Goal: Task Accomplishment & Management: Complete application form

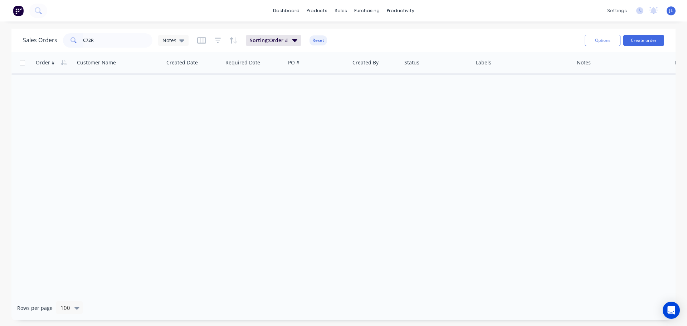
drag, startPoint x: 109, startPoint y: 45, endPoint x: 45, endPoint y: 43, distance: 64.1
click at [45, 43] on div "Sales Orders C72R Notes" at bounding box center [106, 40] width 166 height 14
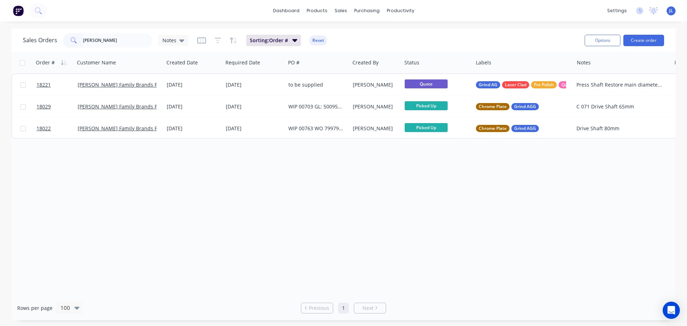
drag, startPoint x: 102, startPoint y: 40, endPoint x: 63, endPoint y: 40, distance: 38.7
click at [63, 40] on div "casella" at bounding box center [107, 40] width 89 height 14
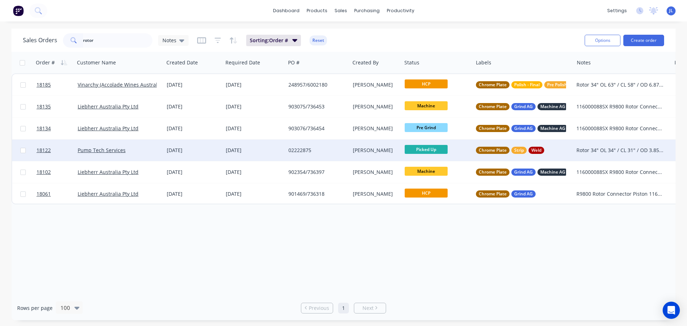
type input "rotor"
click at [287, 155] on div "02222875" at bounding box center [318, 150] width 64 height 21
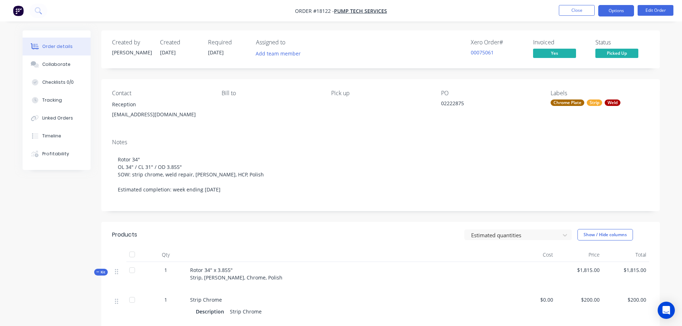
click at [620, 15] on button "Options" at bounding box center [616, 10] width 36 height 11
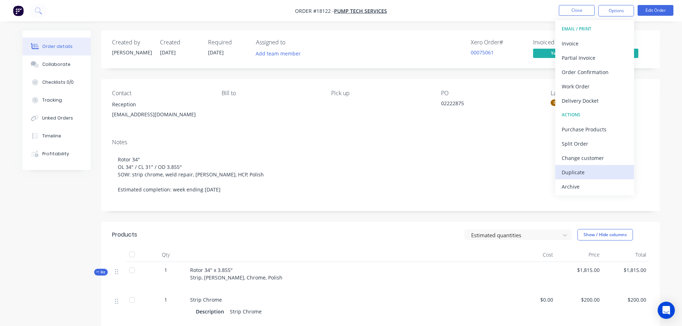
click at [580, 169] on div "Duplicate" at bounding box center [595, 172] width 66 height 10
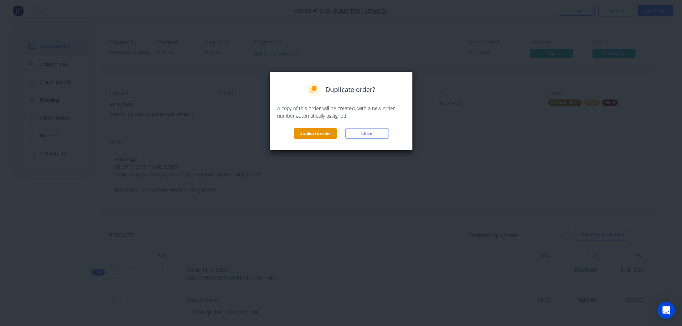
click at [307, 137] on button "Duplicate order" at bounding box center [315, 133] width 43 height 11
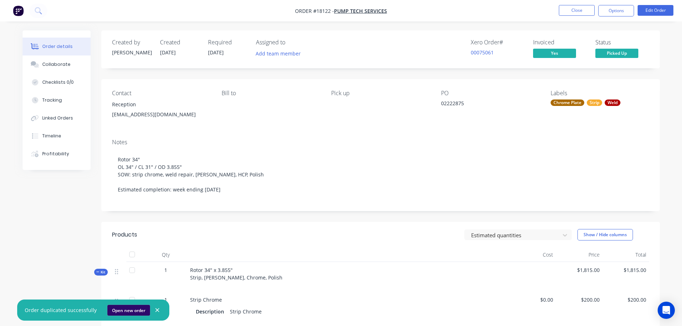
click at [132, 310] on button "Open new order" at bounding box center [128, 310] width 43 height 11
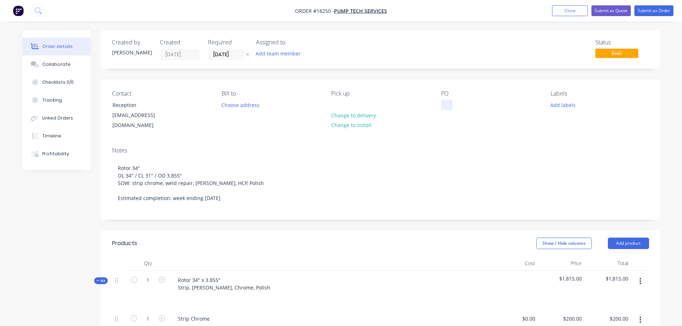
click at [441, 104] on div at bounding box center [446, 105] width 11 height 10
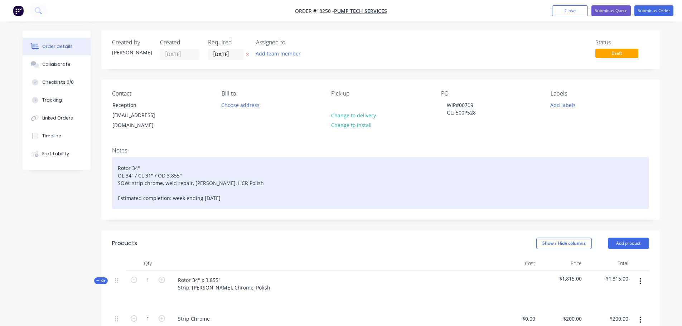
click at [531, 164] on div "Rotor 34" OL 34" / CL 31" / OD 3.855" SOW: strip chrome, weld repair, linish, H…" at bounding box center [380, 183] width 537 height 52
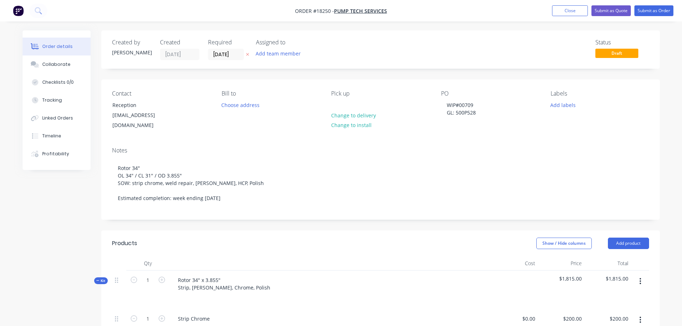
click at [565, 96] on div "Labels" at bounding box center [599, 93] width 98 height 7
click at [561, 108] on button "Add labels" at bounding box center [563, 105] width 33 height 10
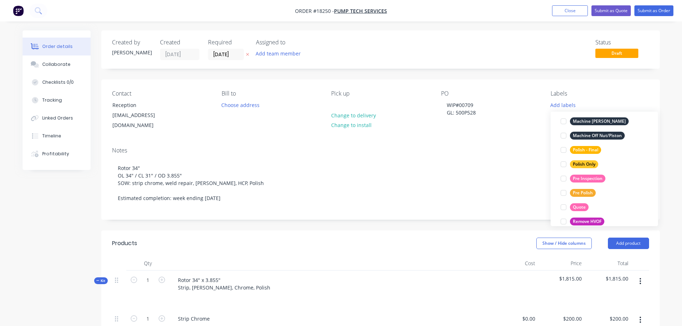
scroll to position [394, 0]
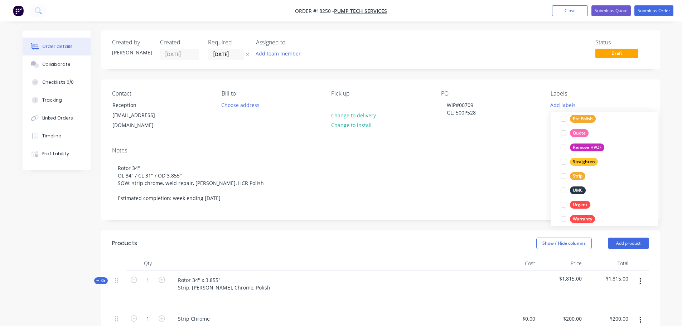
click at [562, 174] on div at bounding box center [563, 176] width 14 height 14
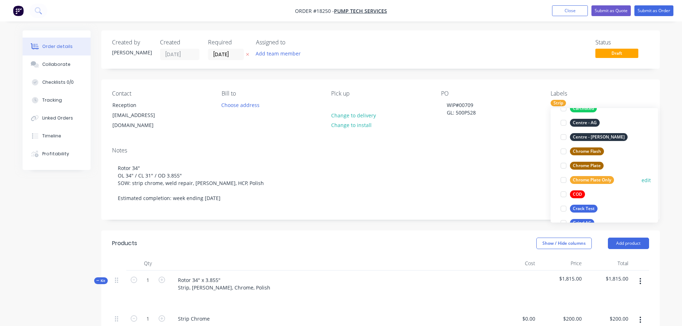
scroll to position [72, 0]
click at [561, 166] on div at bounding box center [563, 165] width 14 height 14
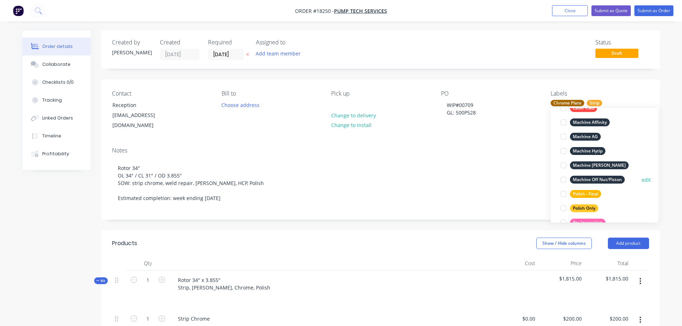
scroll to position [322, 0]
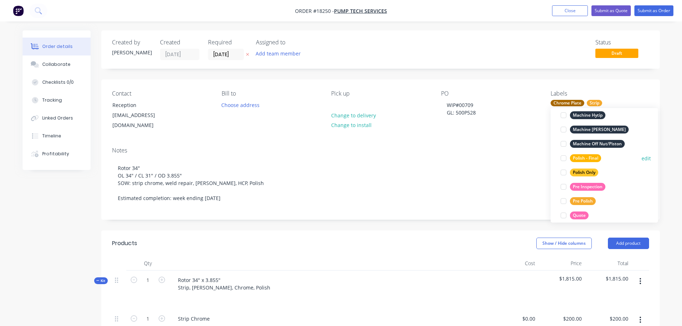
click at [563, 157] on div at bounding box center [563, 158] width 14 height 14
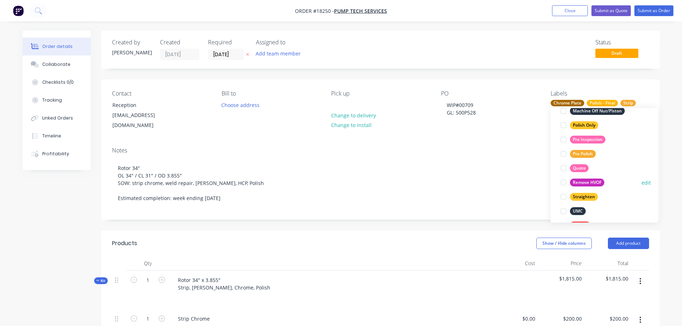
scroll to position [379, 0]
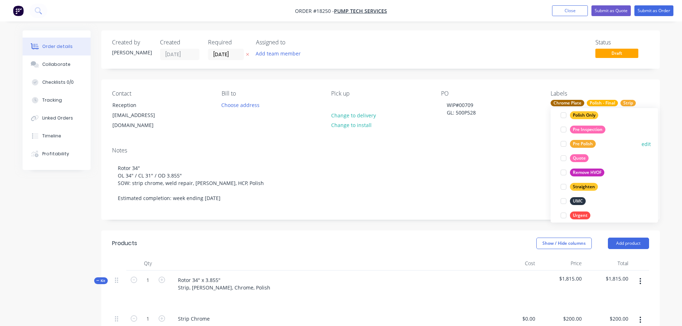
click at [564, 143] on div at bounding box center [563, 144] width 14 height 14
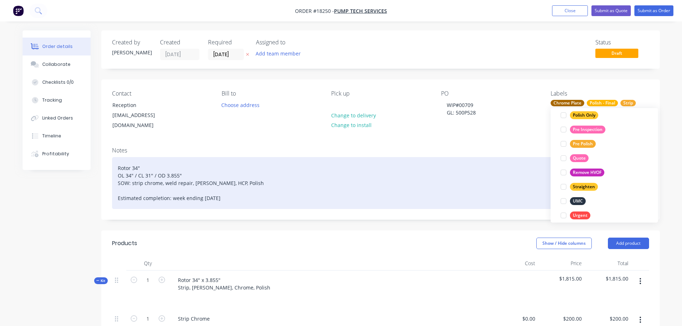
scroll to position [50, 0]
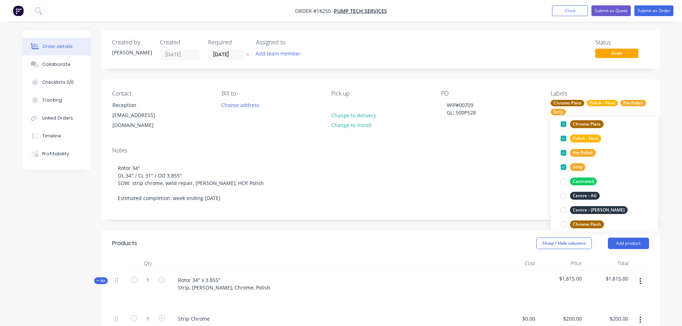
click at [450, 63] on div "Created by Jarred Created 02/10/25 Required 02/10/25 Assigned to Add team membe…" at bounding box center [380, 49] width 558 height 38
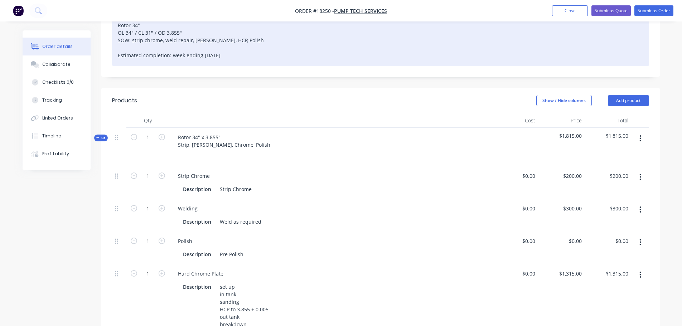
scroll to position [143, 0]
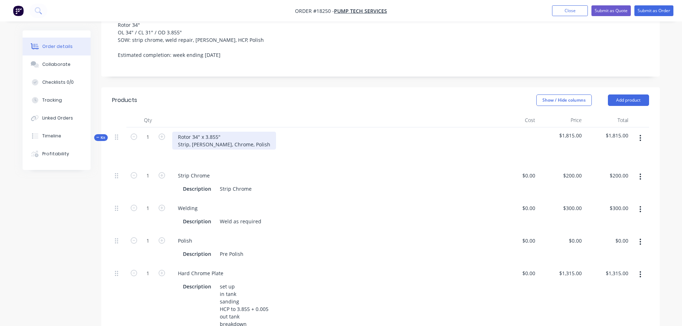
click at [195, 132] on div "Rotor 34" x 3.855" Strip, Weld, Linish, Chrome, Polish" at bounding box center [224, 141] width 104 height 18
click at [193, 132] on div "Rotor 34" x 3.855" Strip, Weld, Linish, Chrome, Polish" at bounding box center [224, 141] width 104 height 18
click at [223, 132] on div "Rotor 30 3/4" x 3.855" Strip, Weld, Linish, Chrome, Polish" at bounding box center [224, 141] width 104 height 18
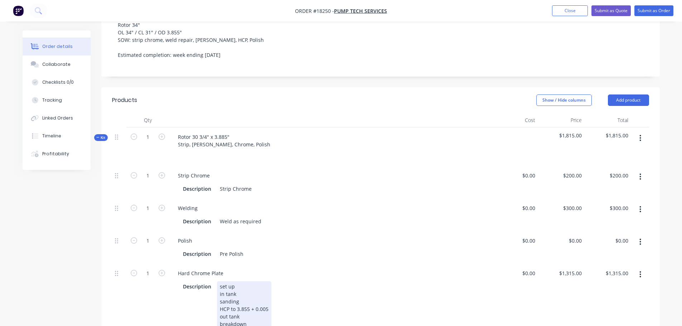
click at [246, 300] on div "set up in tank sanding HCP to 3.855 + 0.005 out tank breakdown" at bounding box center [244, 305] width 54 height 48
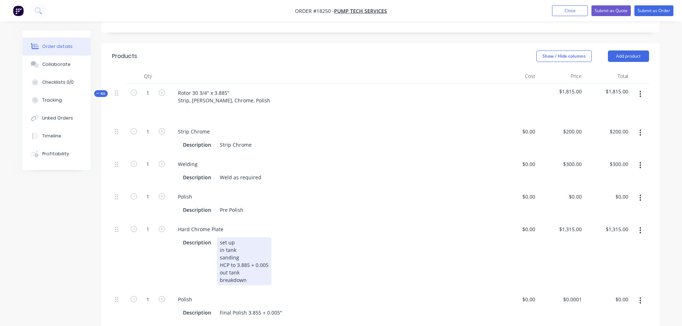
scroll to position [286, 0]
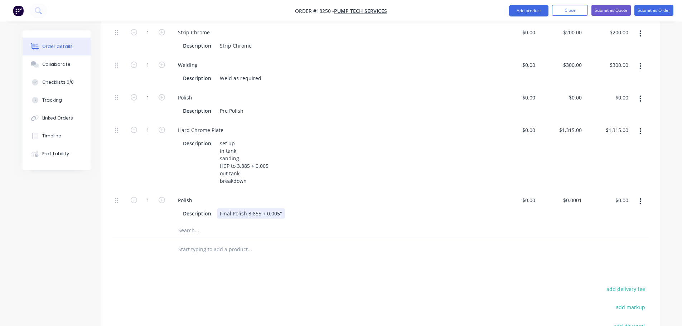
click at [255, 208] on div "Final Polish 3.855 + 0.005"" at bounding box center [251, 213] width 68 height 10
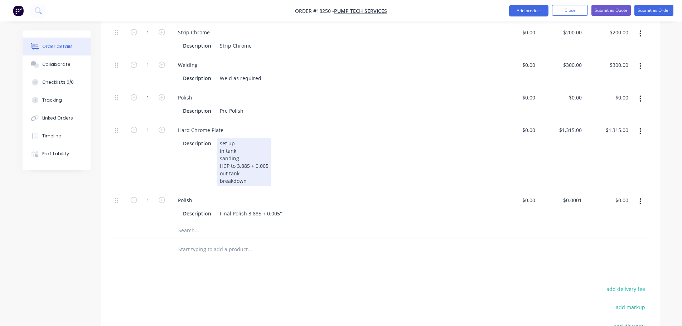
click at [331, 162] on div "Description set up in tank sanding HCP to 3.885 + 0.005 out tank breakdown" at bounding box center [329, 162] width 298 height 48
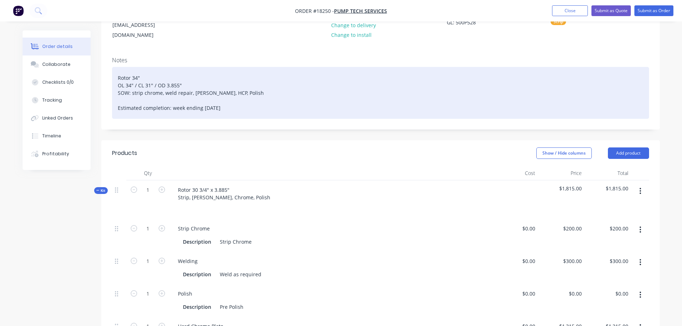
scroll to position [36, 0]
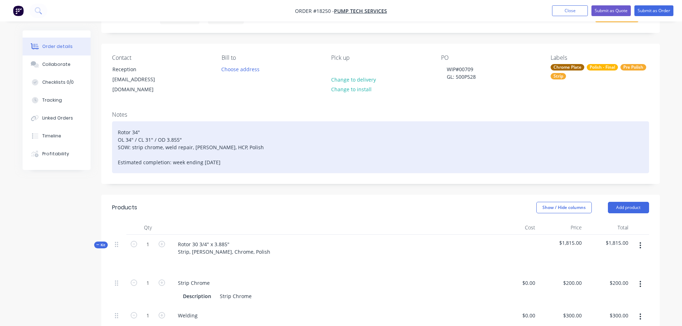
click at [137, 125] on div "Rotor 34" OL 34" / CL 31" / OD 3.855" SOW: strip chrome, weld repair, linish, H…" at bounding box center [380, 147] width 537 height 52
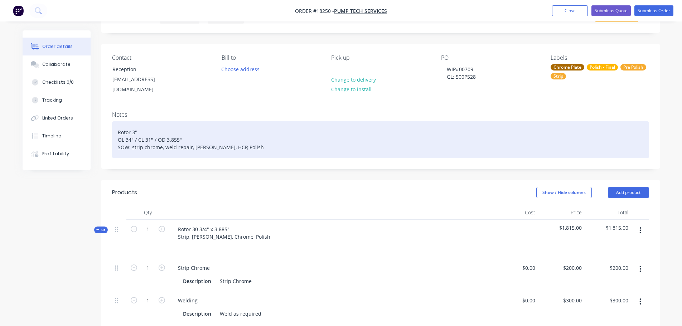
click at [157, 121] on div "Rotor 3" OL 34" / CL 31" / OD 3.855" SOW: strip chrome, weld repair, linish, HC…" at bounding box center [380, 139] width 537 height 37
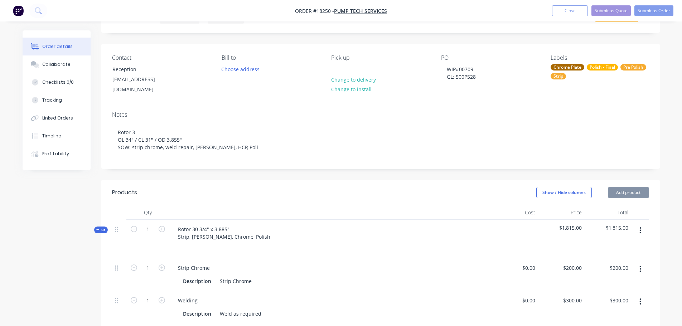
click at [275, 171] on div "Created by Jarred Created 02/10/25 Required 02/10/25 Assigned to Add team membe…" at bounding box center [380, 332] width 558 height 674
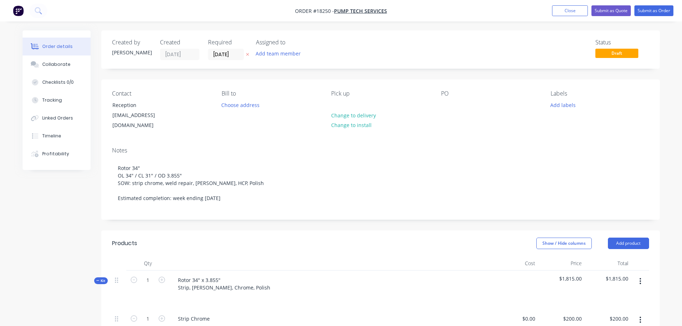
scroll to position [36, 0]
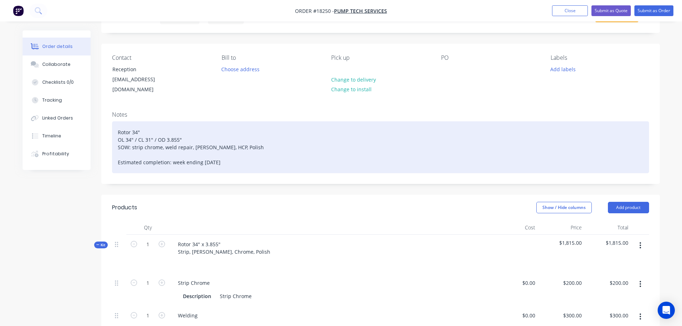
click at [151, 124] on div "Rotor 34" OL 34" / CL 31" / OD 3.855" SOW: strip chrome, weld repair, [PERSON_N…" at bounding box center [380, 147] width 537 height 52
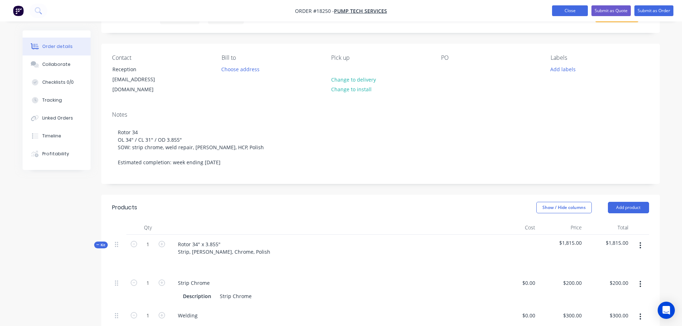
click at [571, 11] on button "Close" at bounding box center [570, 10] width 36 height 11
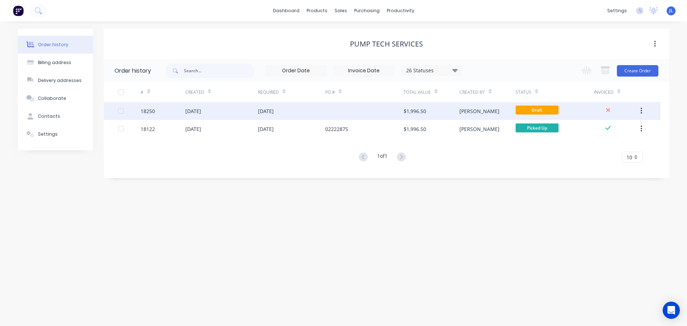
click at [332, 108] on div at bounding box center [364, 111] width 78 height 18
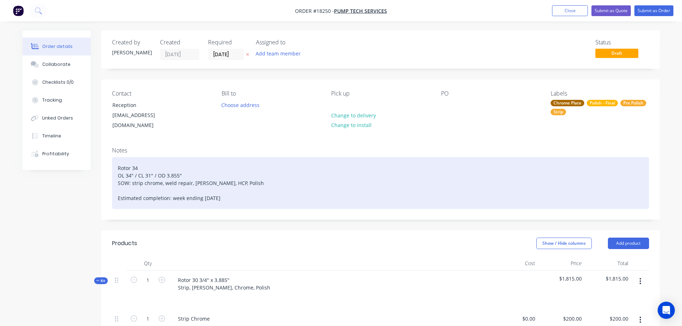
click at [143, 161] on div "Rotor 34 OL 34" / CL 31" / OD 3.855" SOW: strip chrome, weld repair, linish, HC…" at bounding box center [380, 183] width 537 height 52
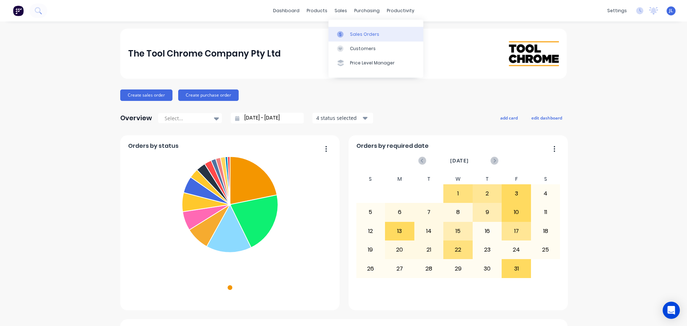
click at [349, 33] on link "Sales Orders" at bounding box center [376, 34] width 95 height 14
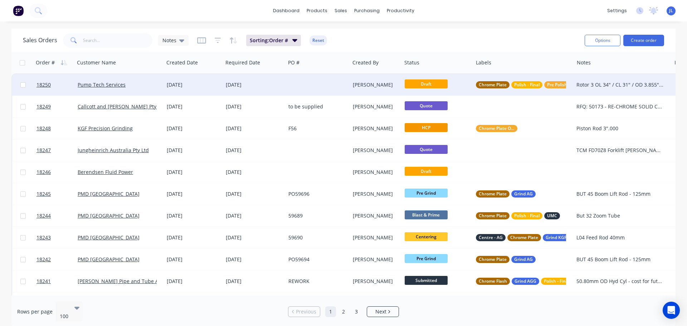
click at [335, 89] on div at bounding box center [318, 84] width 64 height 21
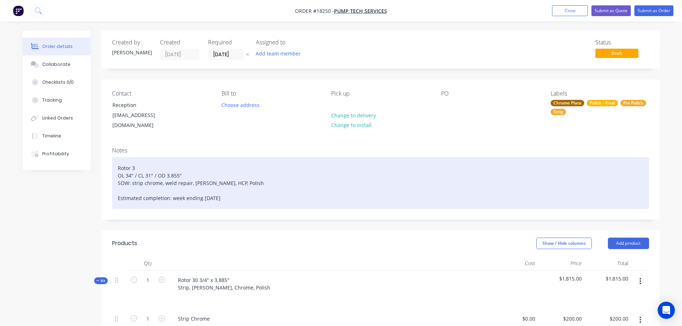
click at [161, 165] on div "Rotor 3 OL 34" / CL 31" / OD 3.855" SOW: strip chrome, weld repair, linish, HCP…" at bounding box center [380, 183] width 537 height 52
click at [129, 159] on div "Rotor 3 OL 34" / CL 31" / OD 3.855" SOW: strip chrome, weld repair, linish, HCP…" at bounding box center [380, 183] width 537 height 52
drag, startPoint x: 138, startPoint y: 159, endPoint x: 99, endPoint y: 162, distance: 39.1
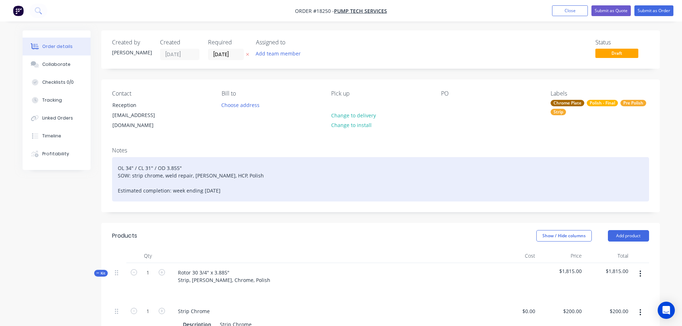
click at [139, 161] on div "OL 34" / CL 31" / OD 3.855" SOW: strip chrome, weld repair, linish, HCP, Polish…" at bounding box center [380, 179] width 537 height 44
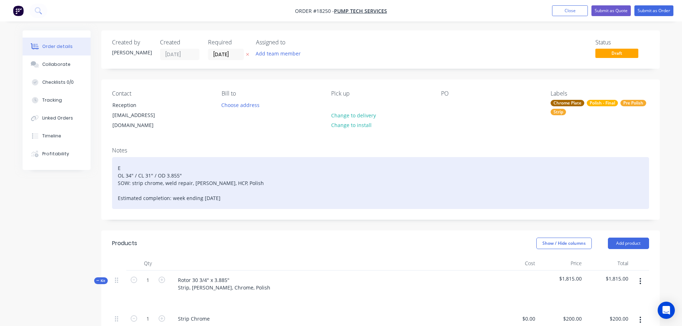
click at [139, 161] on div "E OL 34" / CL 31" / OD 3.855" SOW: strip chrome, weld repair, linish, HCP, Poli…" at bounding box center [380, 183] width 537 height 52
click at [139, 161] on div "E0 OL 34" / CL 31" / OD 3.855" SOW: strip chrome, weld repair, linish, HCP, Pol…" at bounding box center [380, 183] width 537 height 52
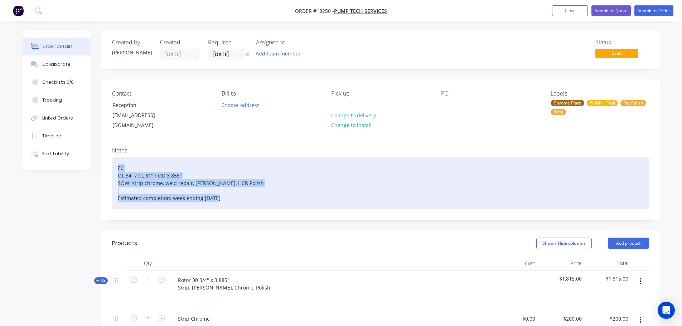
drag, startPoint x: 248, startPoint y: 191, endPoint x: 0, endPoint y: 123, distance: 256.7
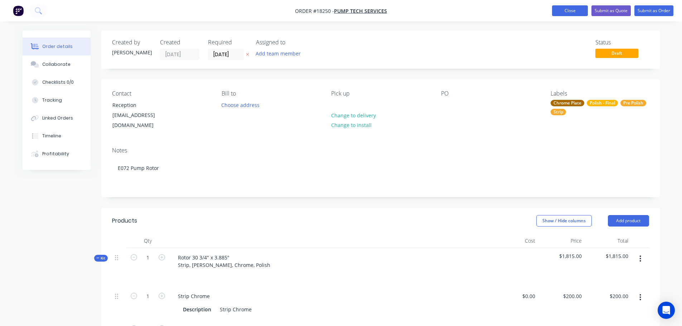
click at [553, 11] on button "Close" at bounding box center [570, 10] width 36 height 11
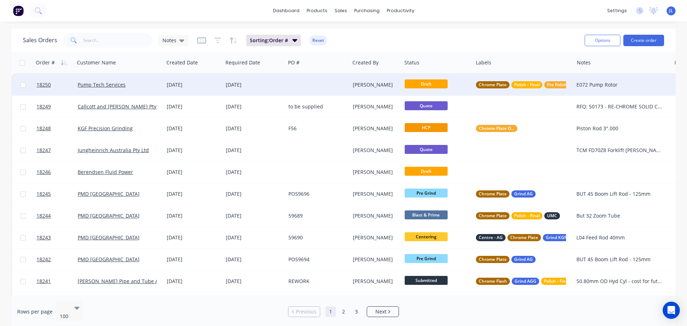
click at [276, 89] on div "02 Oct 2025" at bounding box center [254, 84] width 63 height 21
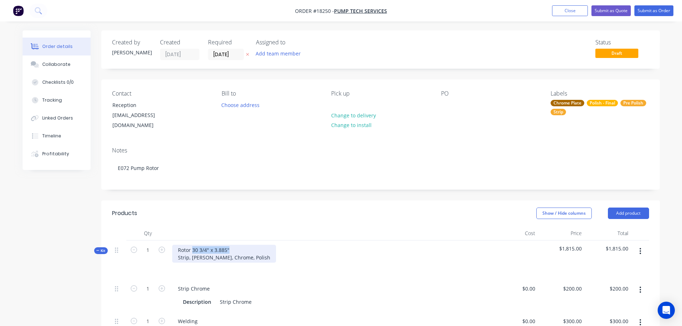
drag, startPoint x: 228, startPoint y: 249, endPoint x: 193, endPoint y: 249, distance: 35.8
click at [193, 249] on div "Rotor 30 3/4" x 3.885" Strip, [PERSON_NAME], Chrome, Polish" at bounding box center [224, 254] width 104 height 18
copy div "30 3/4" x 3.885""
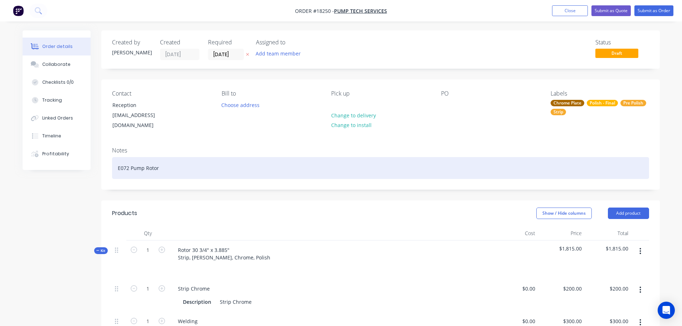
click at [164, 160] on div "E072 Pump Rotor" at bounding box center [380, 168] width 537 height 22
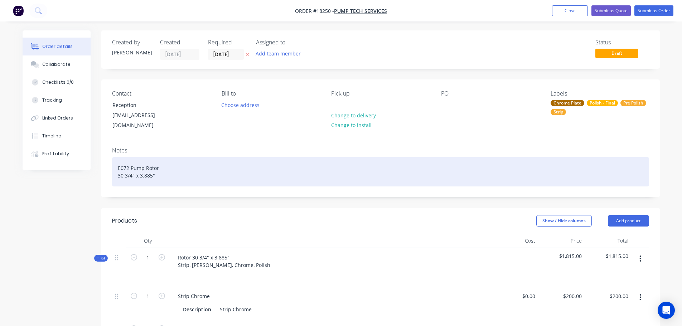
click at [162, 168] on div "E072 Pump Rotor 30 3/4" x 3.885"" at bounding box center [380, 171] width 537 height 29
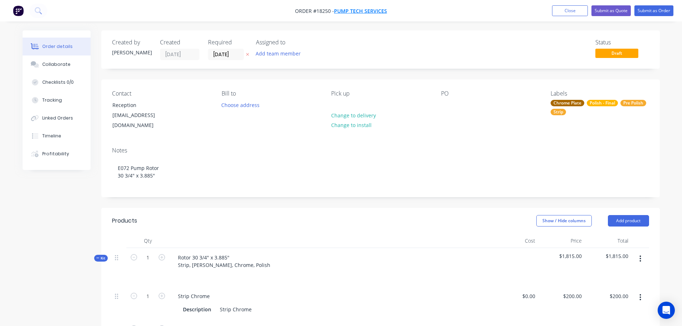
click at [350, 12] on span "Pump Tech Services" at bounding box center [360, 11] width 53 height 7
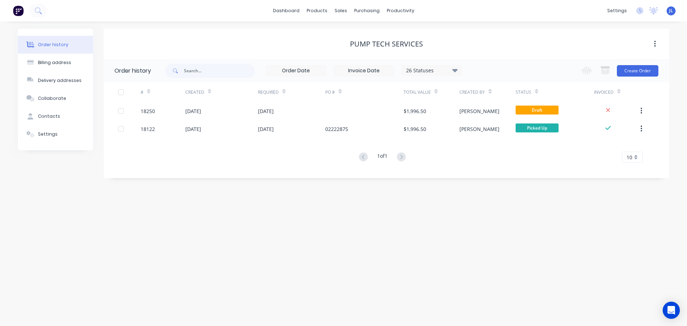
click at [276, 138] on div "# Created Required PO # Total Value Created By Status Invoiced 18250 02 Oct 202…" at bounding box center [382, 122] width 557 height 80
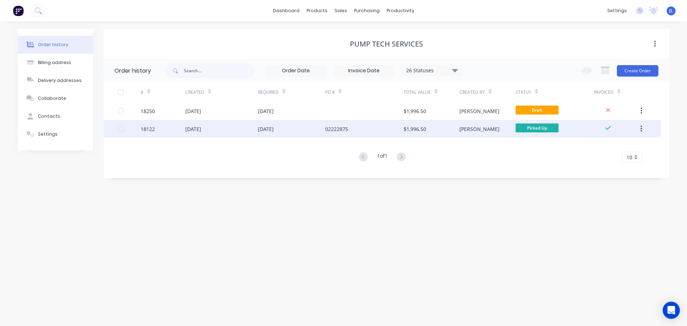
click at [274, 132] on div "10 Oct 2025" at bounding box center [266, 129] width 16 height 8
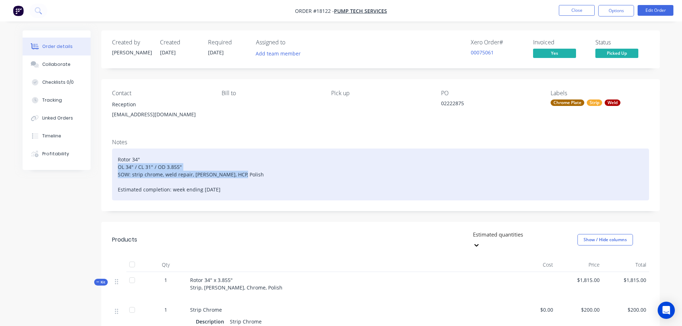
drag, startPoint x: 234, startPoint y: 174, endPoint x: 117, endPoint y: 169, distance: 117.2
click at [117, 169] on div "Rotor 34" OL 34" / CL 31" / OD 3.855" SOW: strip chrome, weld repair, linish, H…" at bounding box center [380, 175] width 537 height 52
copy div "OL 34" / CL 31" / OD 3.855" SOW: strip chrome, weld repair, linish, HCP, Polish"
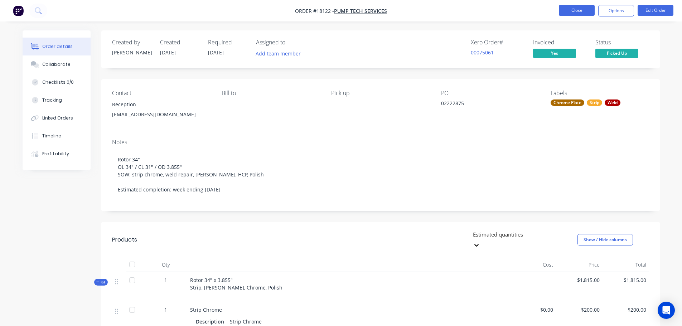
click at [562, 8] on button "Close" at bounding box center [577, 10] width 36 height 11
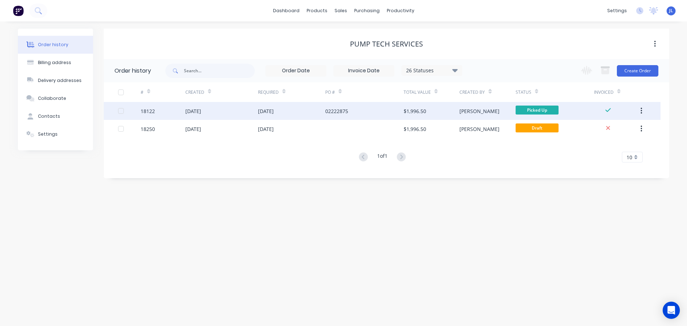
click at [221, 108] on div "15 Sep 2025" at bounding box center [221, 111] width 73 height 18
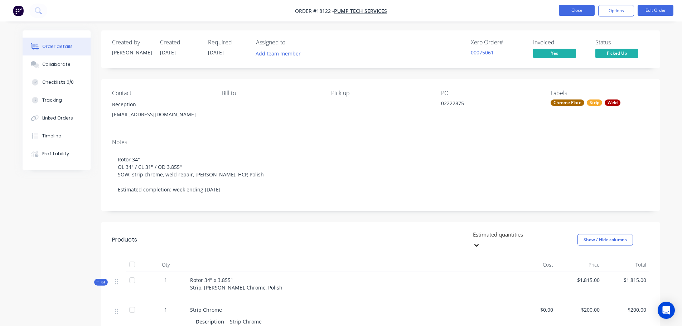
click at [582, 6] on button "Close" at bounding box center [577, 10] width 36 height 11
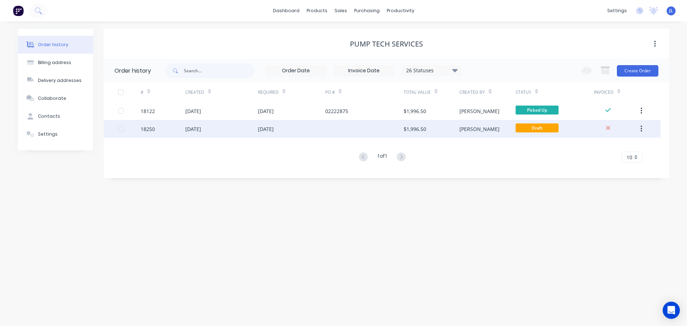
click at [315, 136] on div "02 Oct 2025" at bounding box center [291, 129] width 67 height 18
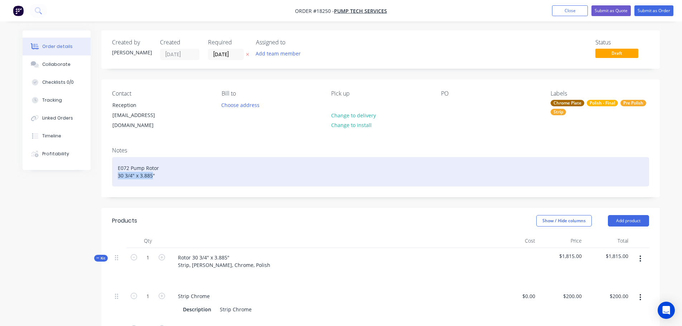
drag, startPoint x: 153, startPoint y: 168, endPoint x: 107, endPoint y: 170, distance: 45.8
click at [107, 170] on div "Notes E072 Pump Rotor 30 3/4" x 3.885"" at bounding box center [380, 168] width 558 height 55
drag, startPoint x: 162, startPoint y: 170, endPoint x: 97, endPoint y: 171, distance: 65.9
paste div
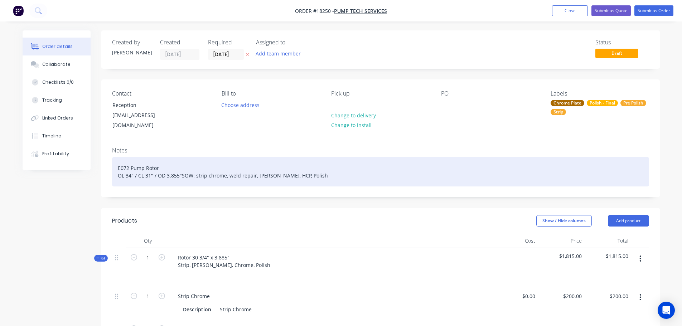
click at [181, 169] on div "E072 Pump Rotor OL 34" / CL 31" / OD 3.855"SOW: strip chrome, weld repair, lini…" at bounding box center [380, 171] width 537 height 29
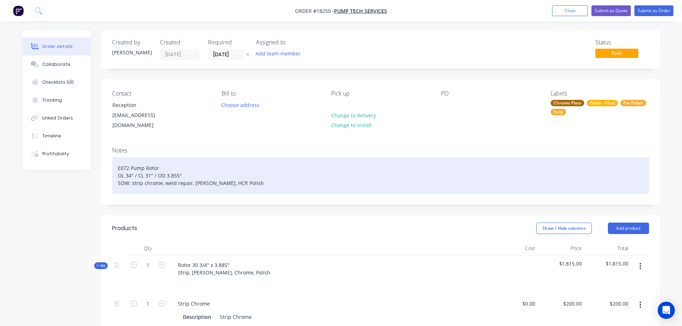
click at [129, 168] on div "E072 Pump Rotor OL 34" / CL 31" / OD 3.855" SOW: strip chrome, weld repair, lin…" at bounding box center [380, 175] width 537 height 37
click at [128, 168] on div "E072 Pump Rotor OL 3" / CL 31" / OD 3.855" SOW: strip chrome, weld repair, lini…" at bounding box center [380, 175] width 537 height 37
drag, startPoint x: 236, startPoint y: 175, endPoint x: 77, endPoint y: 176, distance: 159.3
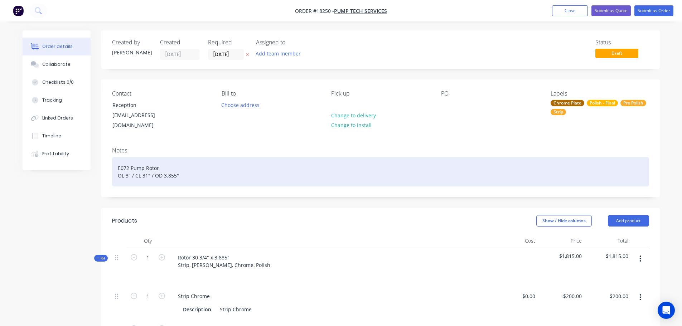
click at [181, 168] on div "E072 Pump Rotor OL 3" / CL 31" / OD 3.855"" at bounding box center [380, 171] width 537 height 29
click at [147, 165] on div "E072 Pump Rotor OL 3" / CL 30" / OD 3.885"" at bounding box center [380, 171] width 537 height 29
click at [148, 165] on div "E072 Pump Rotor OL 3" / CL 30 " / OD 3.885"" at bounding box center [380, 171] width 537 height 29
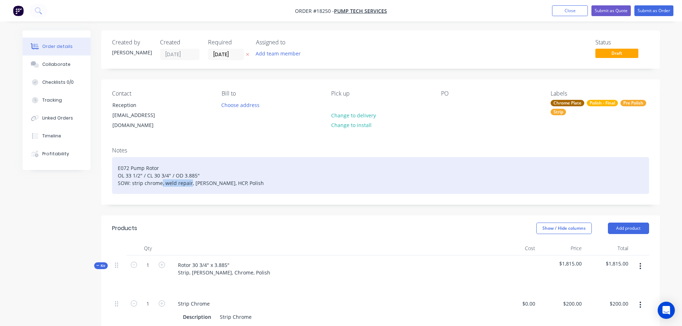
drag, startPoint x: 189, startPoint y: 175, endPoint x: 160, endPoint y: 175, distance: 29.0
click at [160, 175] on div "E072 Pump Rotor OL 33 1/2" / CL 30 3/4" / OD 3.885" SOW: strip chrome, weld rep…" at bounding box center [380, 175] width 537 height 37
click at [171, 177] on div "E072 Pump Rotor OL 33 1/2" / CL 30 3/4" / OD 3.885" SOW: strip chrome, [PERSON_…" at bounding box center [380, 175] width 537 height 37
drag, startPoint x: 171, startPoint y: 177, endPoint x: 166, endPoint y: 177, distance: 4.7
click at [166, 177] on div "E072 Pump Rotor OL 33 1/2" / CL 30 3/4" / OD 3.885" SOW: strip chrome, [PERSON_…" at bounding box center [380, 175] width 537 height 37
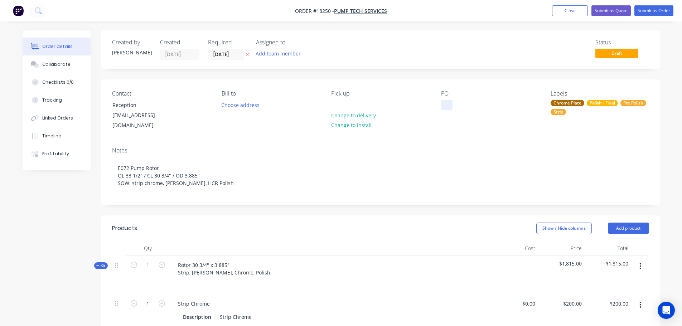
click at [446, 104] on div at bounding box center [446, 105] width 11 height 10
click at [460, 114] on div "WIP#00709 GL: 500P528" at bounding box center [461, 109] width 40 height 18
drag, startPoint x: 475, startPoint y: 113, endPoint x: 409, endPoint y: 85, distance: 71.2
click at [409, 85] on div "Contact Reception reception@pumptechservices.com.au Bill to Choose address Pick…" at bounding box center [380, 110] width 558 height 62
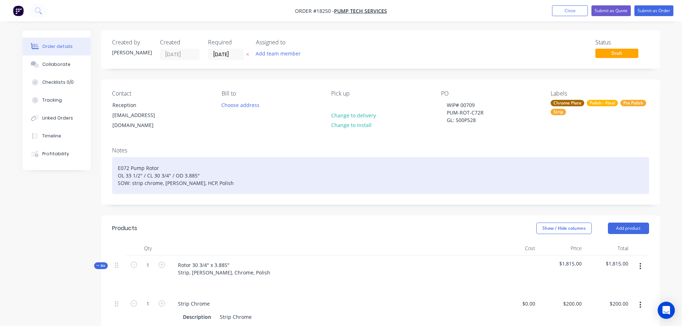
click at [435, 157] on div "E072 Pump Rotor OL 33 1/2" / CL 30 3/4" / OD 3.885" SOW: strip chrome, [PERSON_…" at bounding box center [380, 175] width 537 height 37
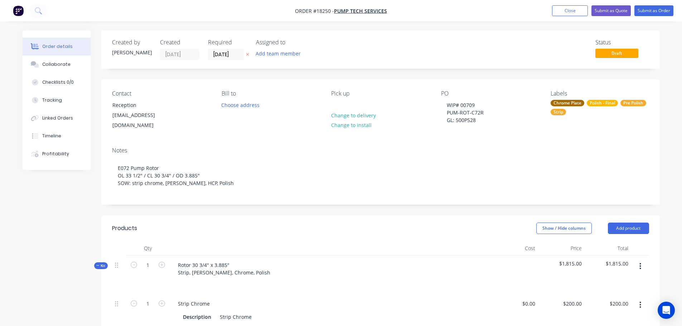
click at [572, 45] on div "Status Draft" at bounding box center [487, 49] width 321 height 21
click at [612, 13] on button "Submit as Quote" at bounding box center [610, 10] width 39 height 11
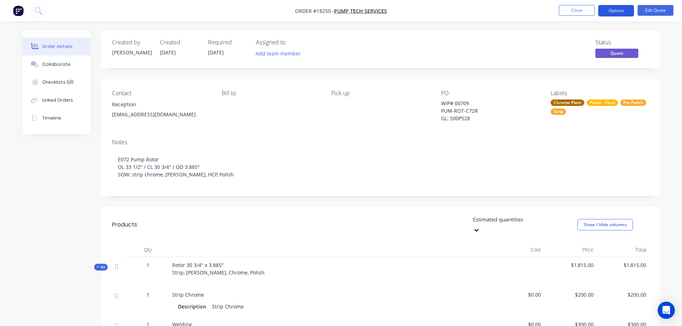
click at [607, 15] on button "Options" at bounding box center [616, 10] width 36 height 11
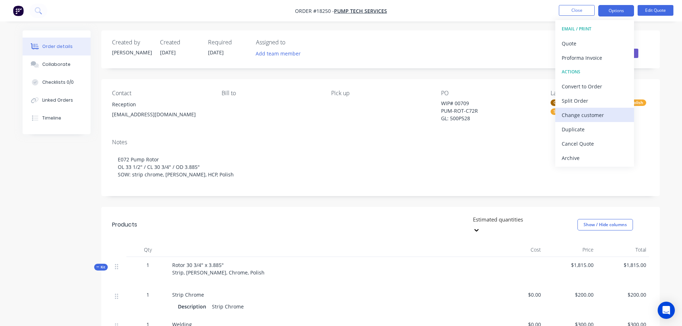
click at [585, 113] on div "Change customer" at bounding box center [595, 115] width 66 height 10
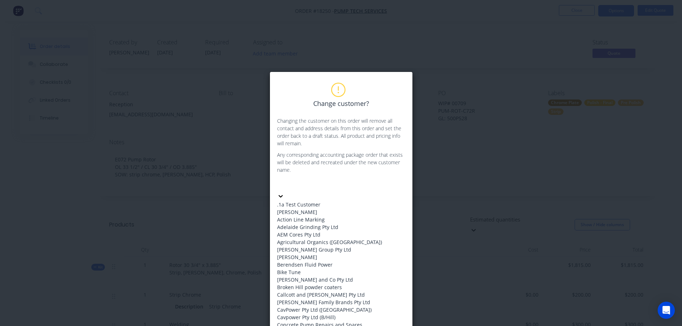
click at [345, 184] on div at bounding box center [330, 184] width 103 height 9
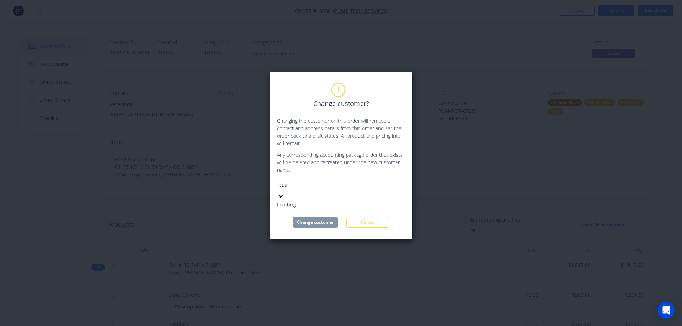
type input "case"
click at [324, 201] on div "[PERSON_NAME] Family Brands Pty Ltd" at bounding box center [330, 205] width 107 height 8
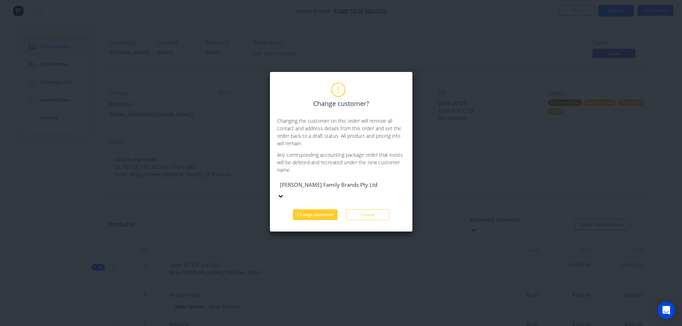
click at [319, 209] on button "Change customer" at bounding box center [315, 214] width 45 height 11
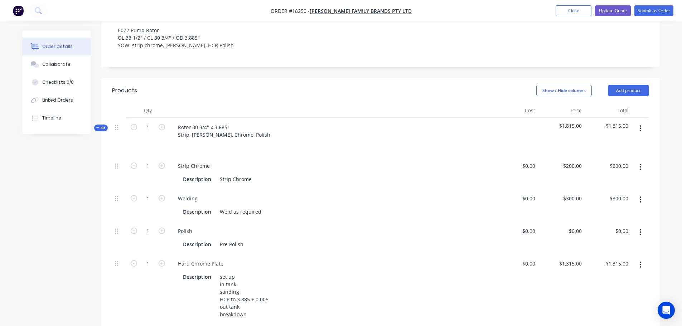
scroll to position [107, 0]
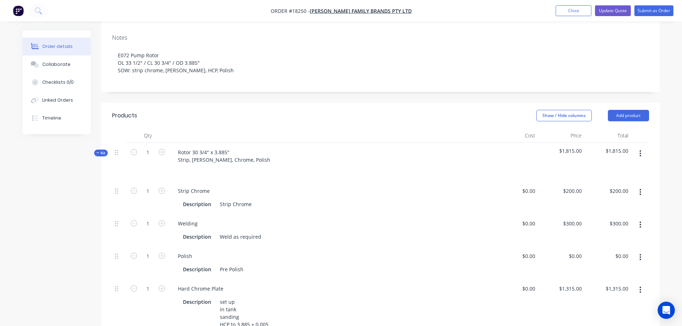
click at [637, 223] on button "button" at bounding box center [640, 224] width 17 height 13
click at [604, 273] on div "Delete" at bounding box center [614, 272] width 55 height 10
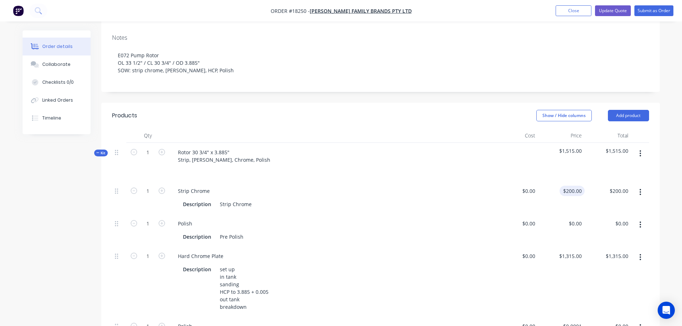
type input "200"
click at [564, 193] on div "200 $200.00" at bounding box center [561, 197] width 47 height 33
type input "$0.00"
type input "1315"
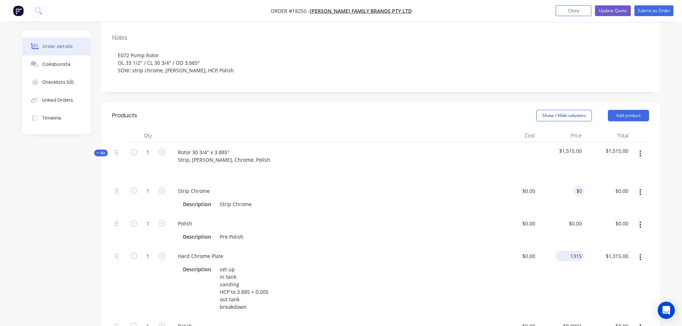
click at [565, 254] on div "1315 $1,315.00" at bounding box center [561, 282] width 47 height 70
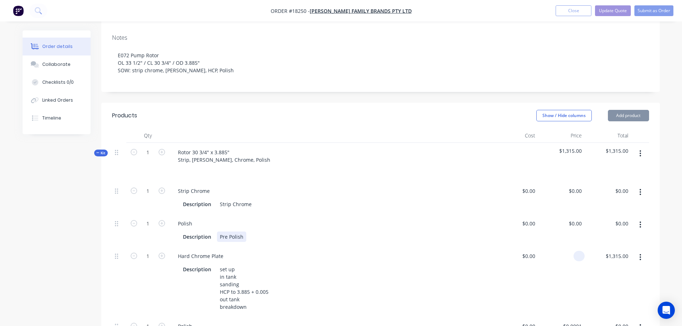
type input "$0.00"
click at [471, 236] on div "Description Pre Polish" at bounding box center [329, 237] width 298 height 10
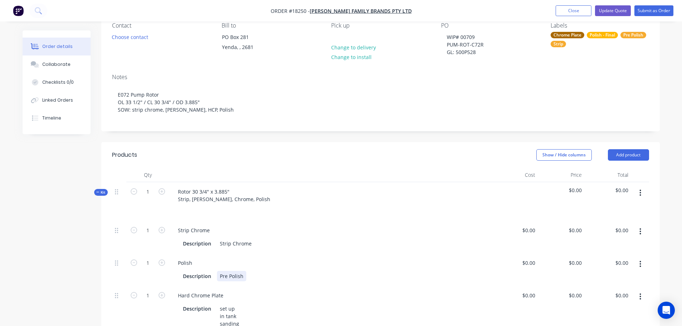
scroll to position [0, 0]
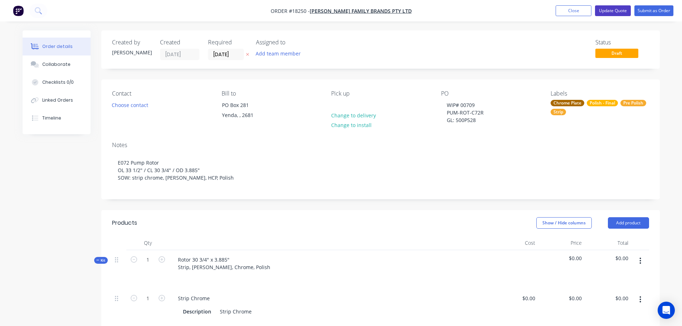
click at [615, 14] on button "Update Quote" at bounding box center [613, 10] width 36 height 11
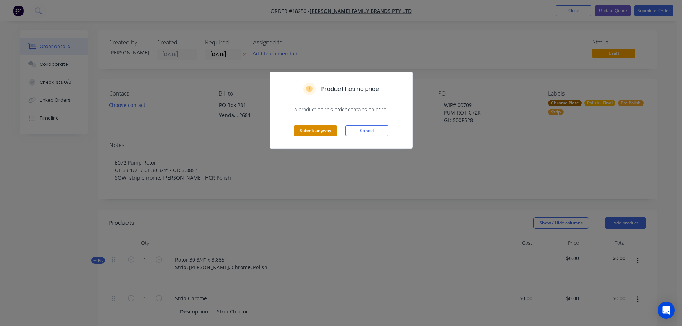
click at [309, 130] on button "Submit anyway" at bounding box center [315, 130] width 43 height 11
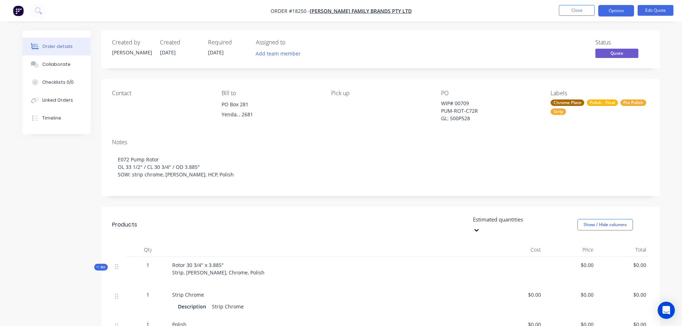
click at [558, 9] on ul "Close Options Edit Quote" at bounding box center [616, 10] width 132 height 11
click at [560, 11] on button "Close" at bounding box center [577, 10] width 36 height 11
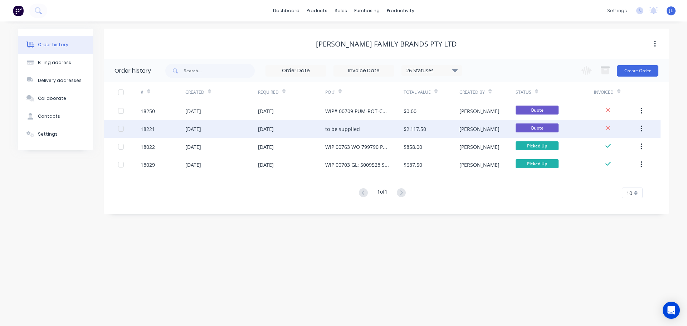
click at [358, 125] on div "to be supplied" at bounding box center [342, 129] width 35 height 8
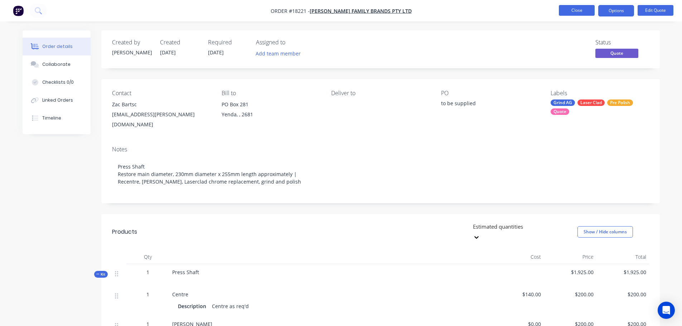
click at [577, 13] on button "Close" at bounding box center [577, 10] width 36 height 11
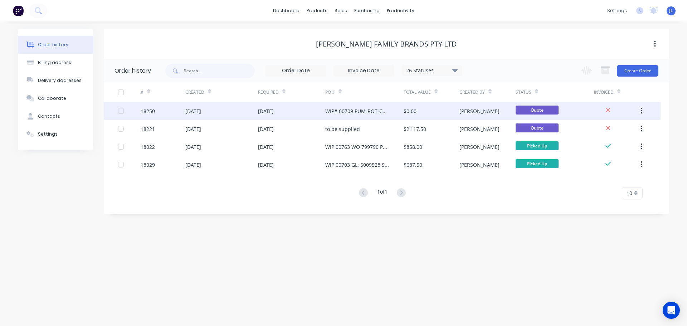
click at [398, 115] on div "WIP# 00709 PUM-ROT-C72R GL: 500P528" at bounding box center [364, 111] width 78 height 18
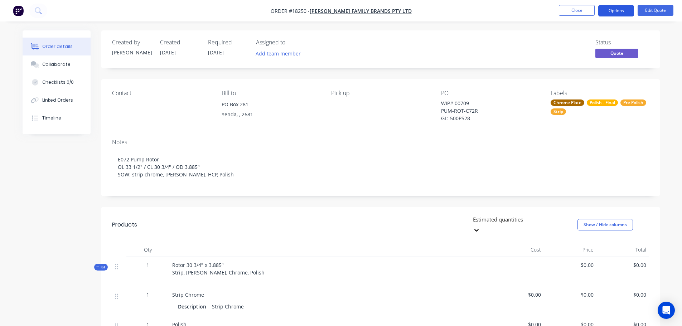
click at [614, 13] on button "Options" at bounding box center [616, 10] width 36 height 11
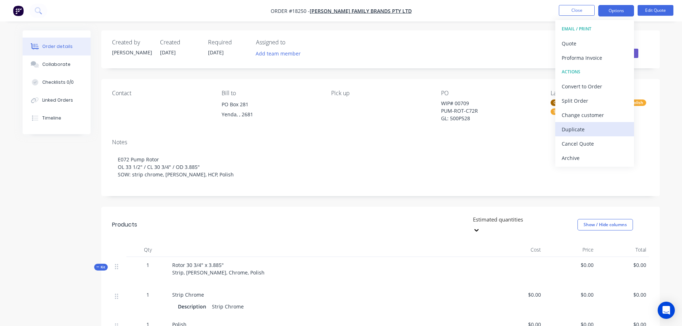
click at [582, 129] on div "Duplicate" at bounding box center [595, 129] width 66 height 10
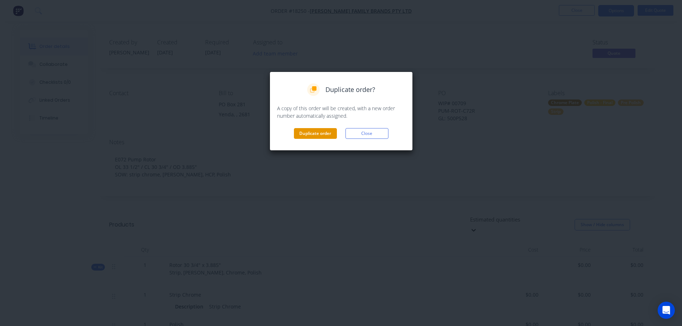
click at [330, 135] on button "Duplicate order" at bounding box center [315, 133] width 43 height 11
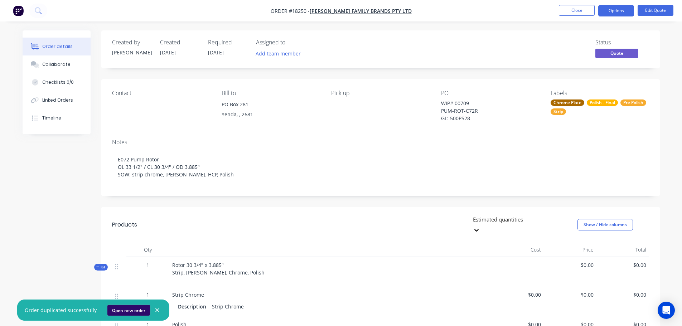
click at [121, 309] on button "Open new order" at bounding box center [128, 310] width 43 height 11
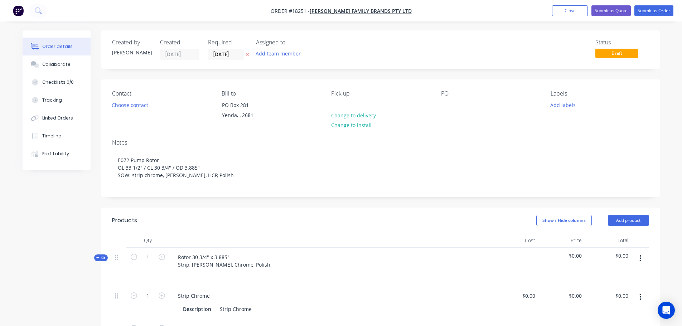
click at [457, 111] on div "PO" at bounding box center [490, 106] width 98 height 33
click at [447, 106] on div at bounding box center [446, 105] width 11 height 10
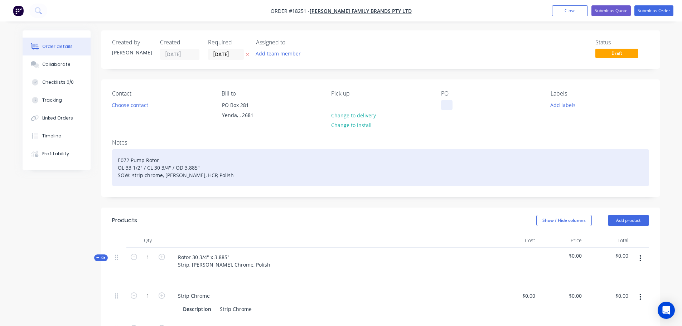
paste div
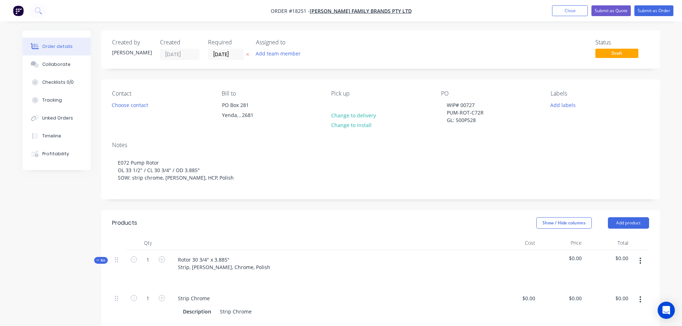
click at [501, 141] on div "Notes E072 Pump Rotor OL 33 1/2" / CL 30 3/4" / OD 3.885" SOW: strip chrome, [P…" at bounding box center [380, 167] width 558 height 63
click at [554, 104] on button "Add labels" at bounding box center [563, 105] width 33 height 10
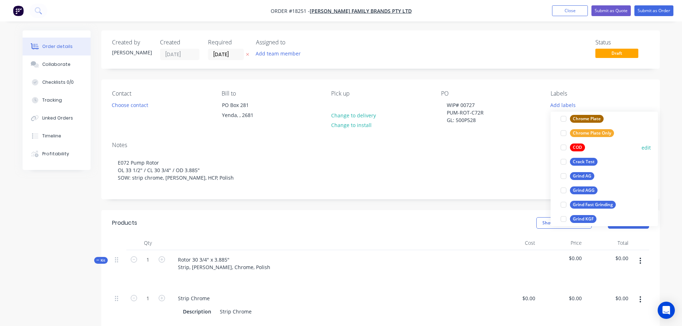
scroll to position [72, 0]
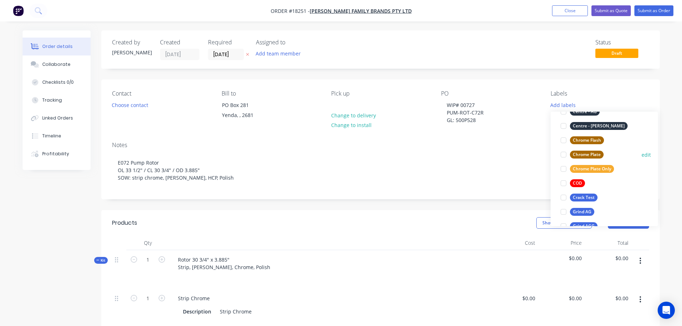
click at [563, 155] on div at bounding box center [563, 154] width 14 height 14
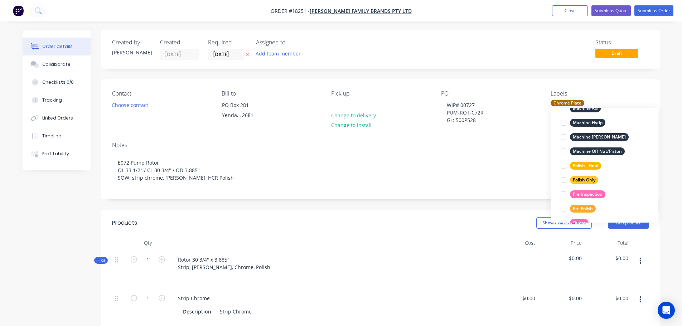
scroll to position [301, 0]
click at [562, 206] on div at bounding box center [563, 208] width 14 height 14
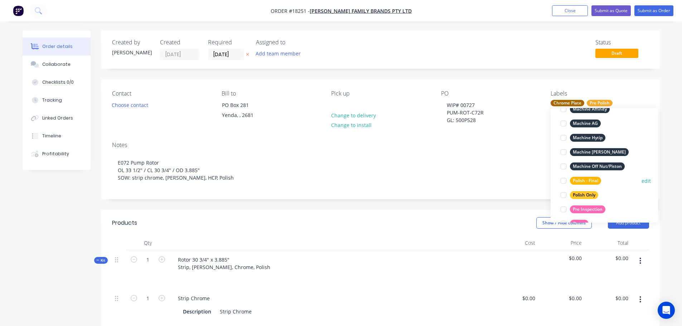
scroll to position [308, 0]
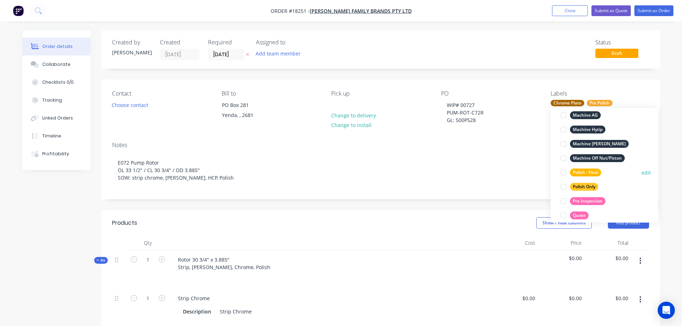
click at [564, 173] on div at bounding box center [563, 172] width 14 height 14
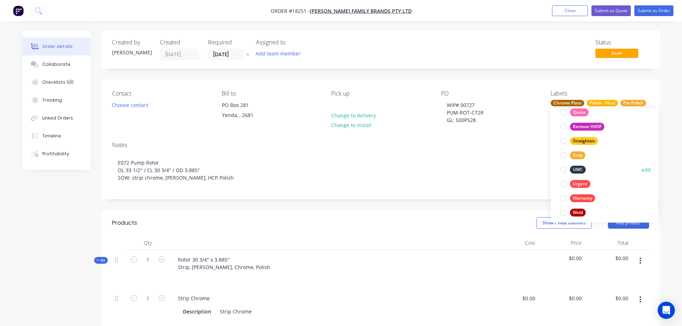
scroll to position [415, 0]
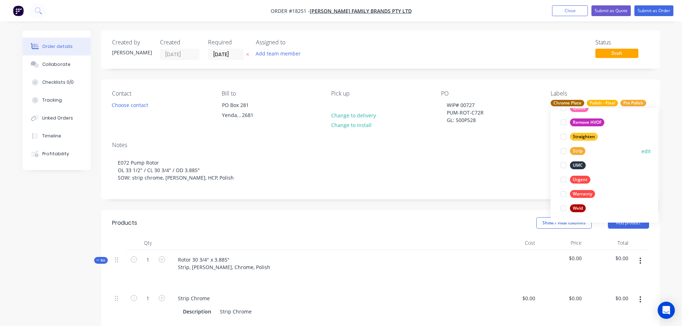
click at [564, 152] on div at bounding box center [563, 151] width 14 height 14
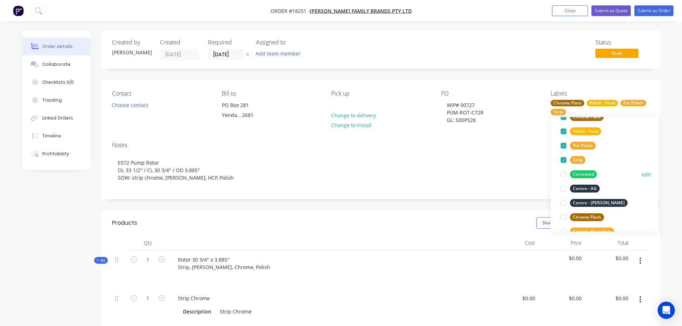
scroll to position [21, 0]
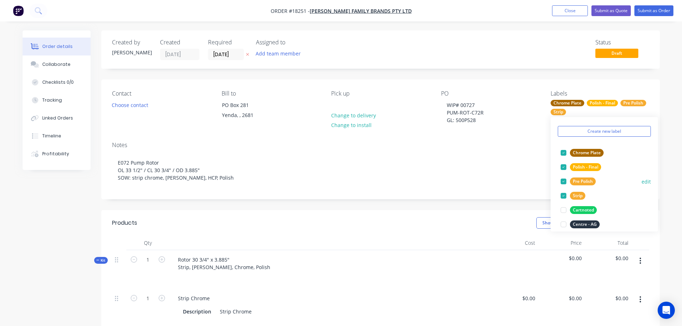
click at [641, 180] on button "edit" at bounding box center [645, 182] width 9 height 8
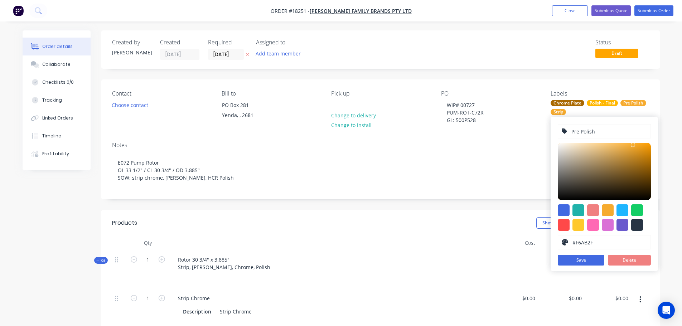
drag, startPoint x: 579, startPoint y: 131, endPoint x: 559, endPoint y: 134, distance: 20.4
click at [559, 134] on div "Pre Polish" at bounding box center [604, 131] width 93 height 14
type input "Polish - Pre"
click at [593, 264] on button "Save" at bounding box center [581, 260] width 47 height 11
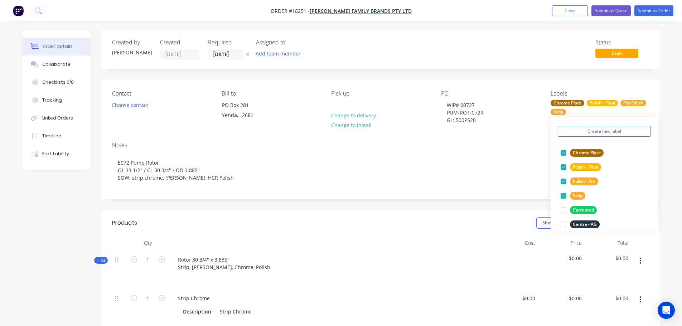
click at [473, 217] on header "Products Show / Hide columns Add product" at bounding box center [380, 223] width 558 height 26
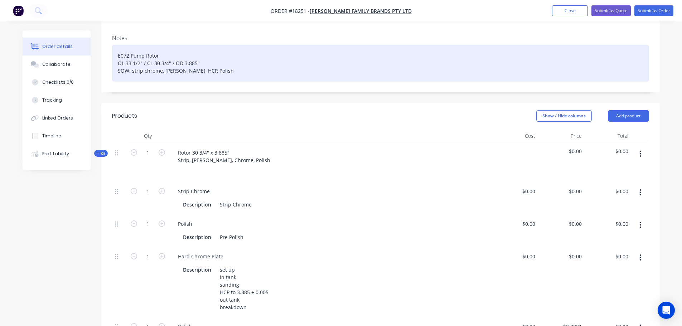
scroll to position [107, 0]
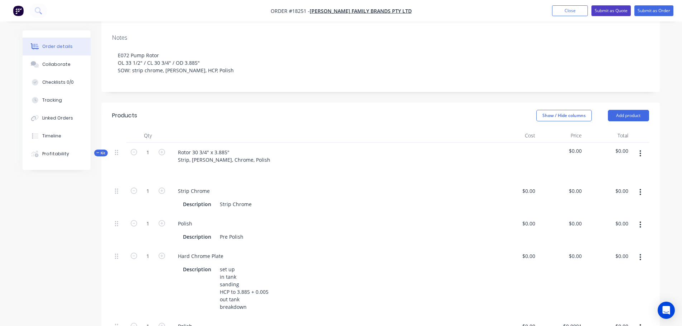
click at [613, 13] on button "Submit as Quote" at bounding box center [610, 10] width 39 height 11
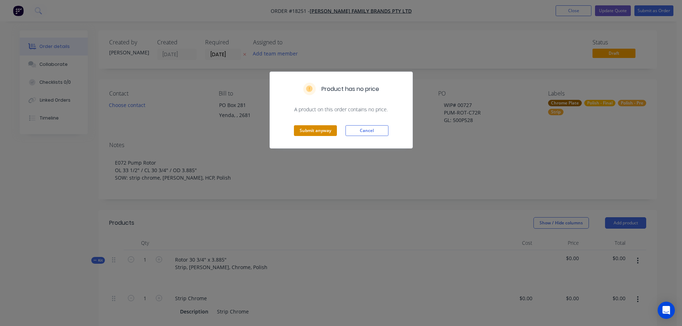
click at [310, 128] on button "Submit anyway" at bounding box center [315, 130] width 43 height 11
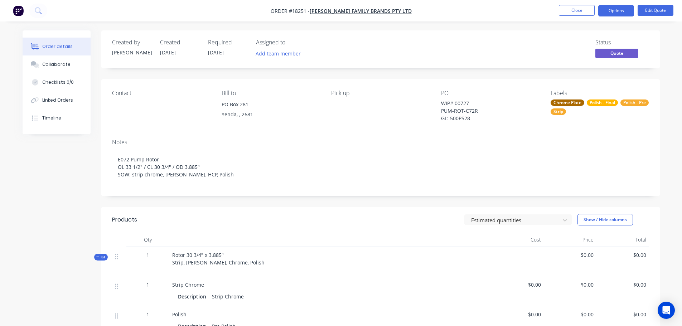
click at [55, 199] on div "Created by [PERSON_NAME] Created [DATE] Required [DATE] Assigned to Add team me…" at bounding box center [341, 295] width 637 height 530
